Goal: Task Accomplishment & Management: Manage account settings

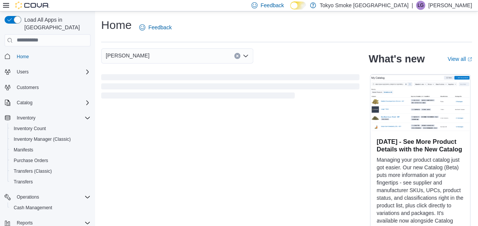
click at [9, 5] on div at bounding box center [26, 6] width 46 height 8
click at [8, 5] on icon at bounding box center [6, 5] width 6 height 5
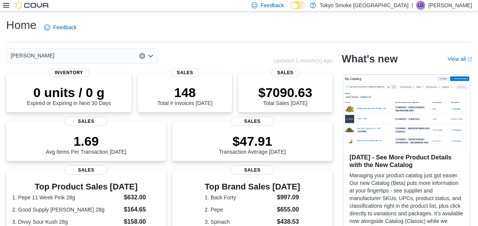
click at [8, 5] on icon at bounding box center [6, 5] width 6 height 5
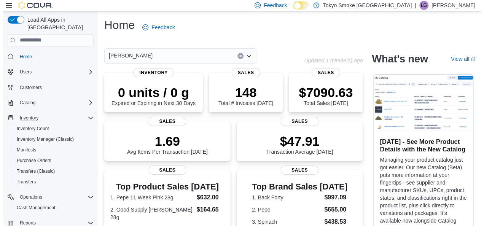
scroll to position [38, 0]
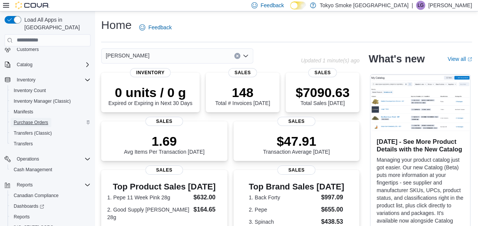
click at [31, 119] on span "Purchase Orders" at bounding box center [31, 122] width 35 height 6
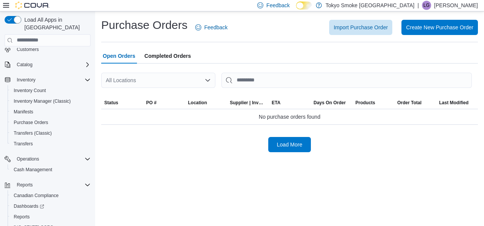
click at [180, 81] on div "All Locations" at bounding box center [158, 80] width 114 height 15
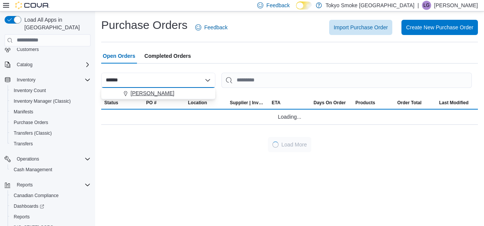
type input "******"
click at [173, 91] on div "[PERSON_NAME]" at bounding box center [163, 93] width 96 height 8
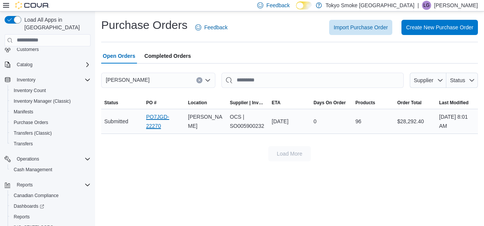
click at [160, 118] on link "PO7JGD-22270" at bounding box center [164, 121] width 36 height 18
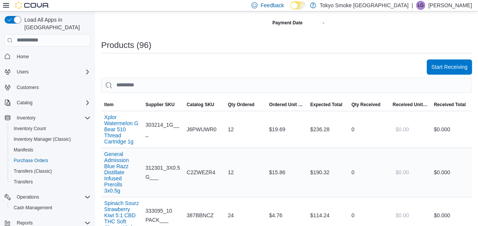
scroll to position [228, 0]
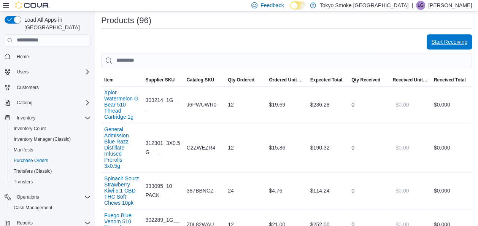
click at [456, 40] on span "Start Receiving" at bounding box center [449, 42] width 36 height 8
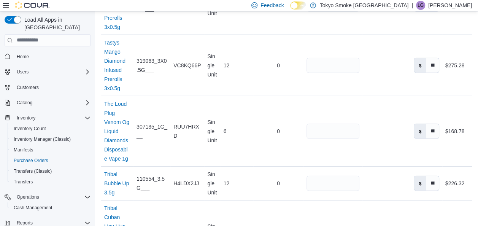
scroll to position [5316, 0]
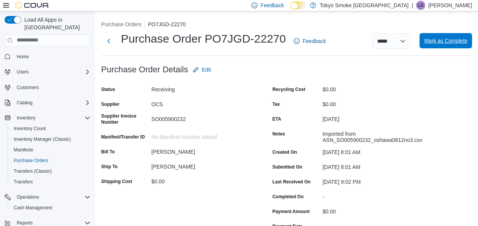
click at [463, 44] on span "Mark as Complete" at bounding box center [445, 41] width 43 height 8
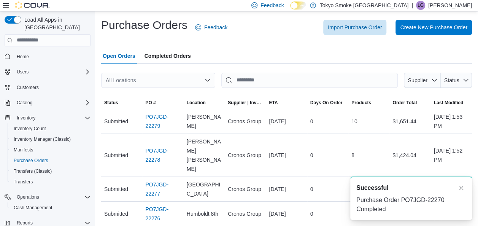
click at [130, 81] on div "All Locations" at bounding box center [158, 80] width 114 height 15
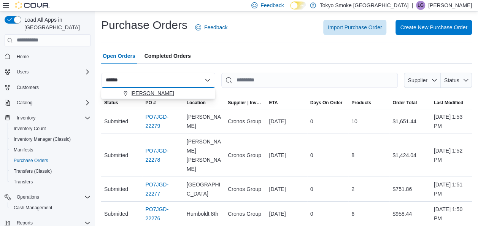
type input "******"
click at [161, 93] on span "[PERSON_NAME]" at bounding box center [152, 93] width 44 height 8
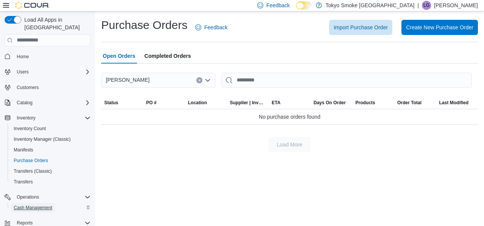
click at [33, 205] on span "Cash Management" at bounding box center [33, 208] width 38 height 6
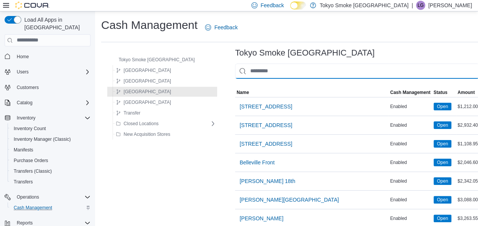
click at [269, 71] on input "This is a search bar. As you type, the results lower in the page will automatic…" at bounding box center [357, 71] width 244 height 15
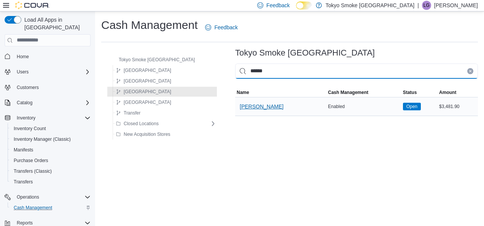
type input "******"
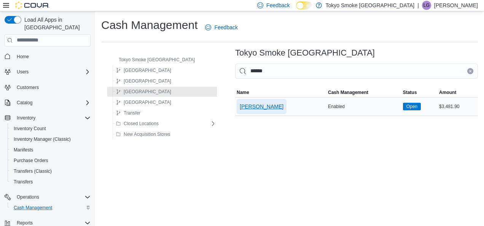
click at [245, 109] on span "[PERSON_NAME]" at bounding box center [262, 107] width 44 height 8
